Goal: Task Accomplishment & Management: Manage account settings

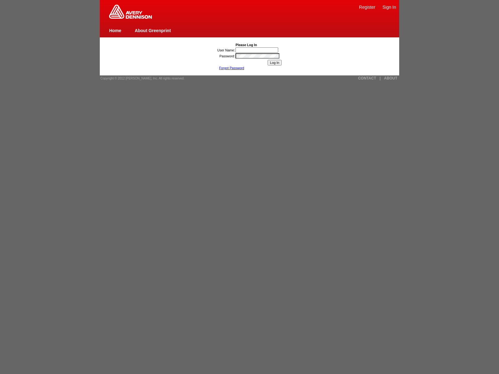
click at [389, 7] on link "Sign In" at bounding box center [389, 7] width 14 height 5
click at [257, 50] on input "User Name:" at bounding box center [257, 49] width 43 height 5
type input "nessus_was_name_xjreywlmwas_ccnbodq2bfhg"><img src=x onerror=[DOMAIN_NAME]._ten…"
